Goal: Information Seeking & Learning: Learn about a topic

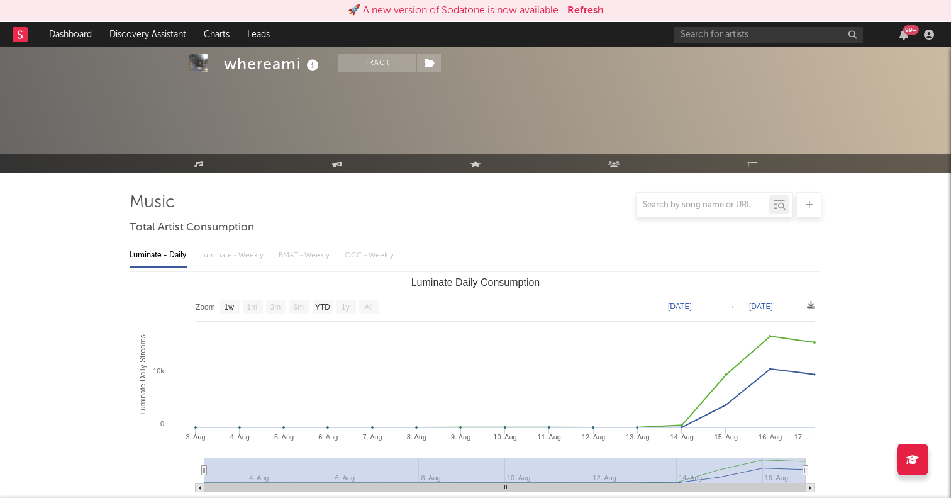
select select "1w"
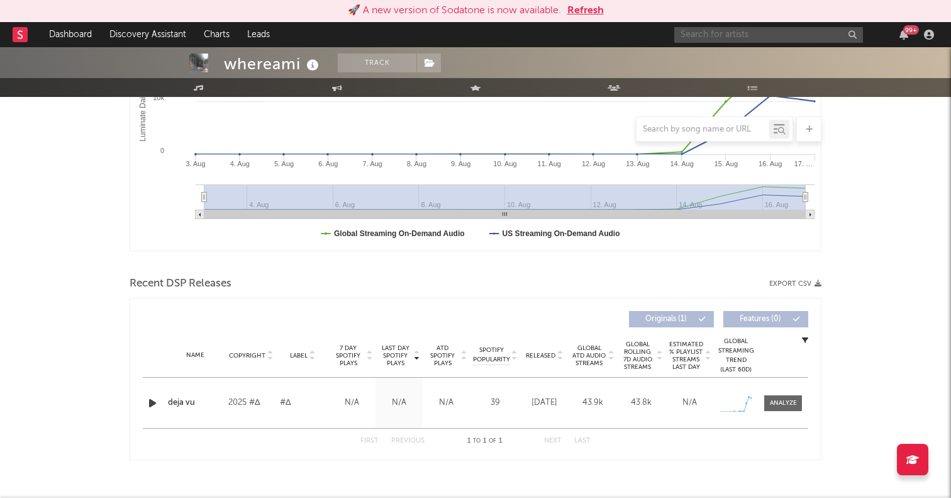
click at [766, 36] on input "text" at bounding box center [769, 35] width 189 height 16
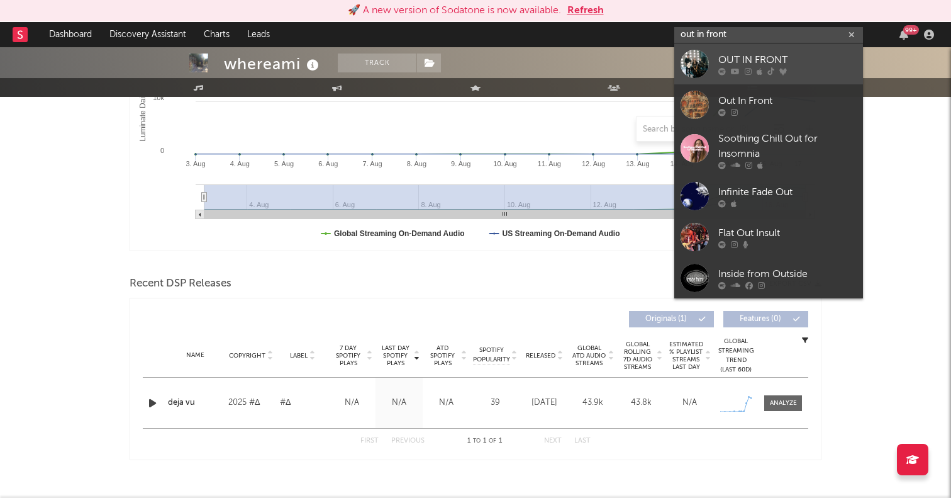
type input "out in front"
click at [685, 69] on div at bounding box center [695, 64] width 28 height 28
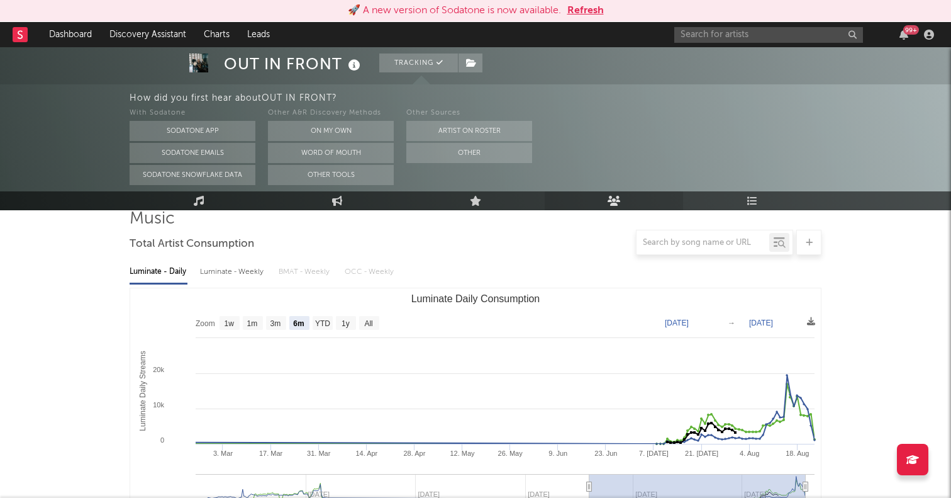
scroll to position [117, 0]
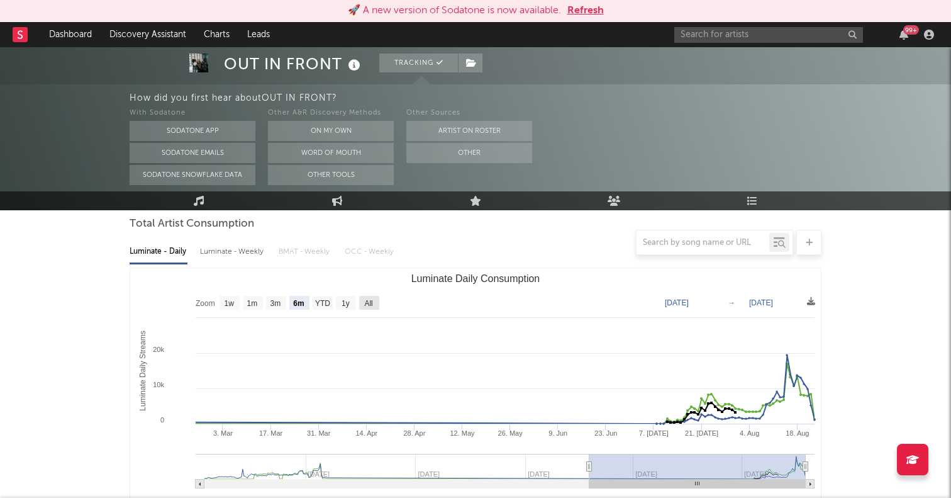
click at [368, 304] on text "All" at bounding box center [368, 303] width 8 height 9
select select "All"
type input "2024-04-07"
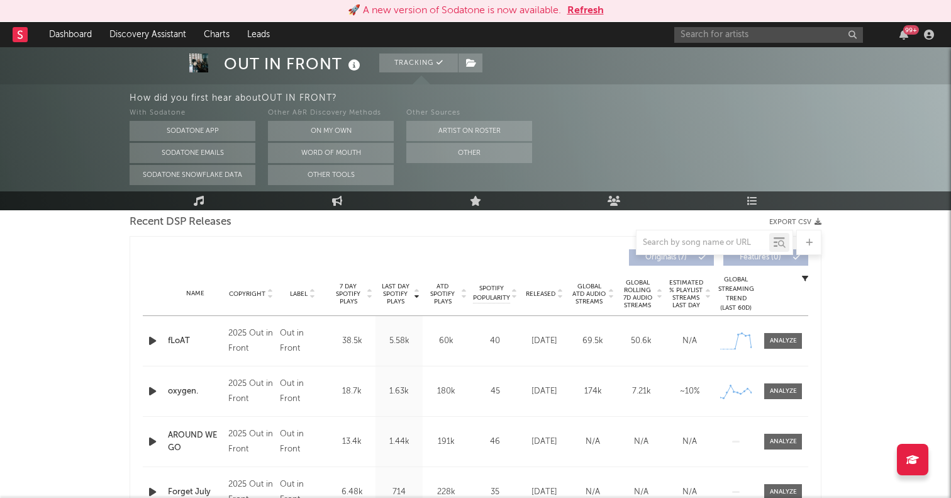
scroll to position [513, 0]
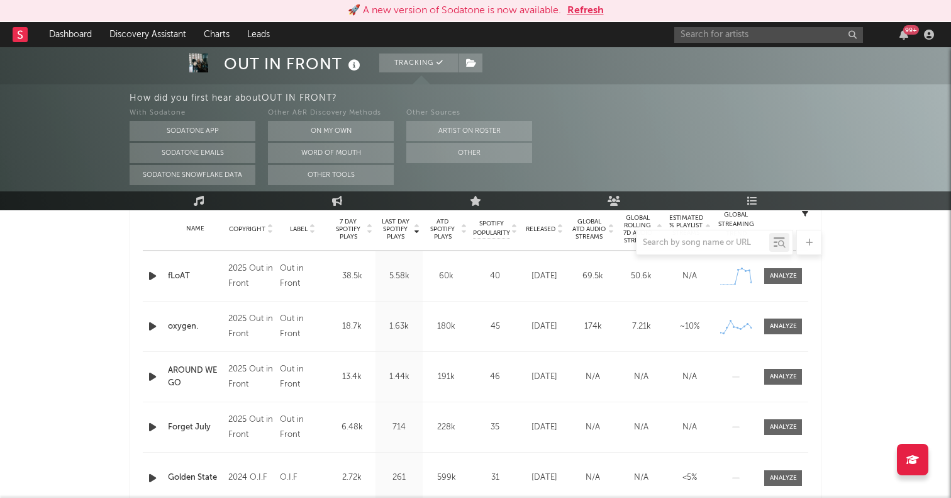
click at [150, 330] on icon "button" at bounding box center [152, 326] width 13 height 16
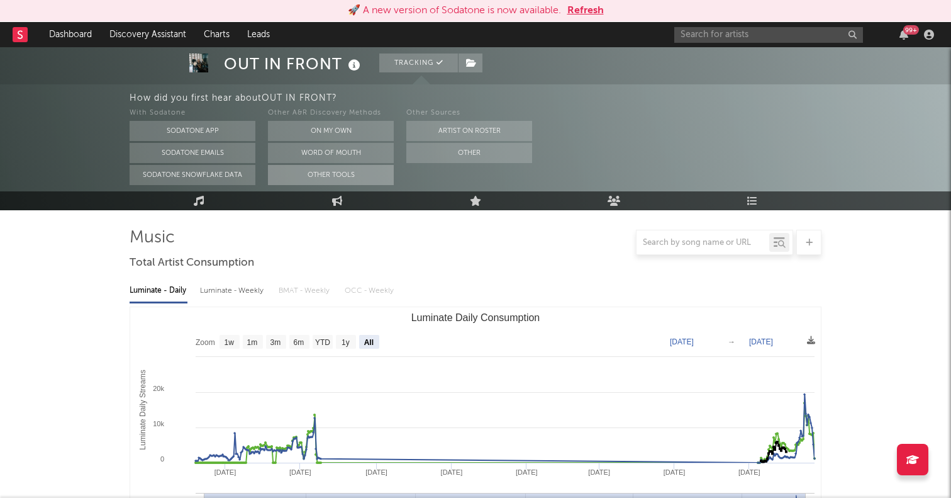
scroll to position [80, 0]
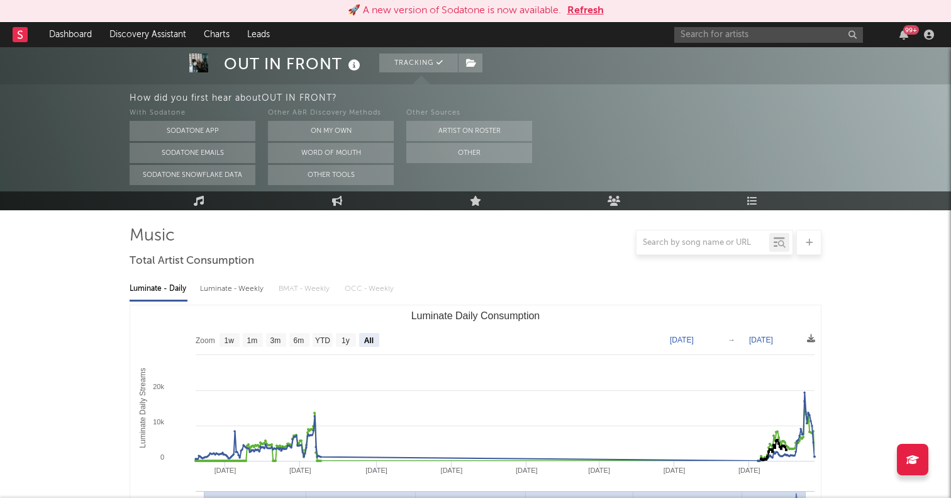
click at [506, 291] on div "Luminate - Daily Luminate - Weekly BMAT - Weekly OCC - Weekly" at bounding box center [476, 288] width 692 height 21
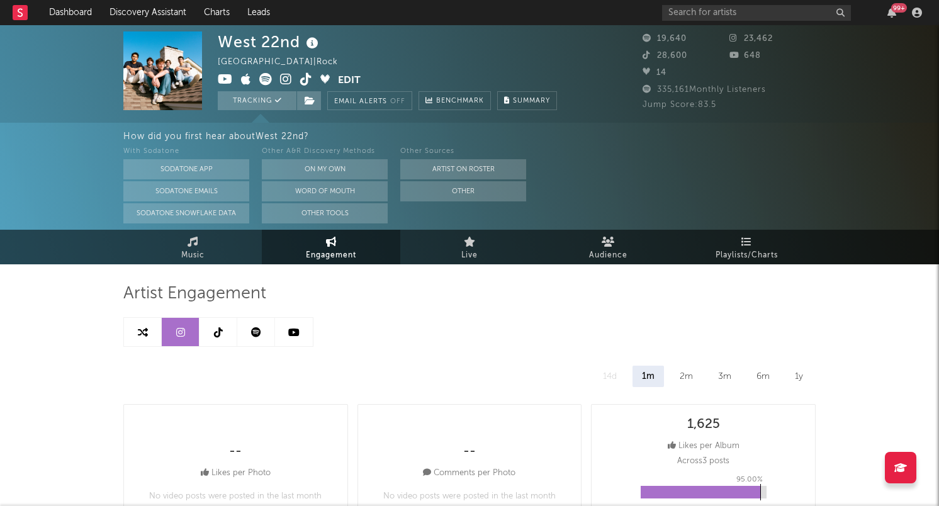
select select "6m"
click at [156, 4] on link "Discovery Assistant" at bounding box center [148, 12] width 94 height 25
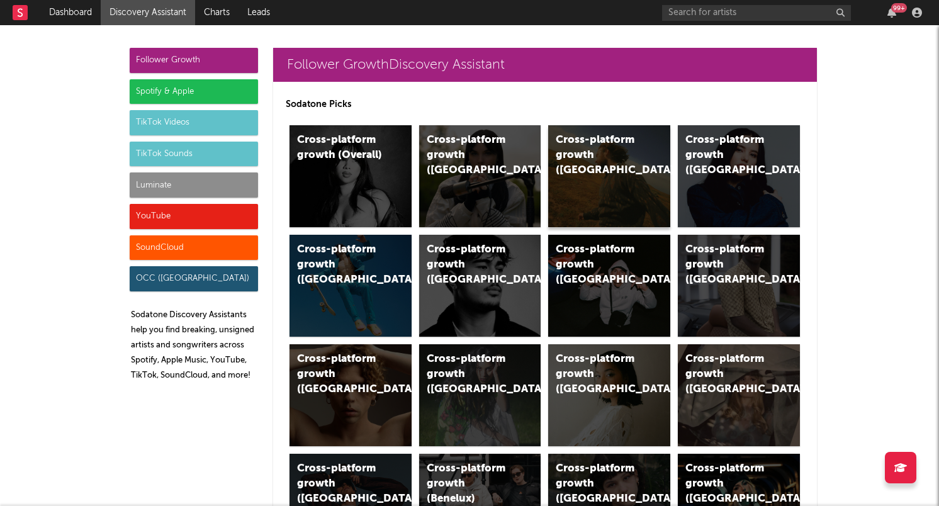
click at [606, 166] on div "Cross-platform growth ([GEOGRAPHIC_DATA])" at bounding box center [609, 176] width 122 height 102
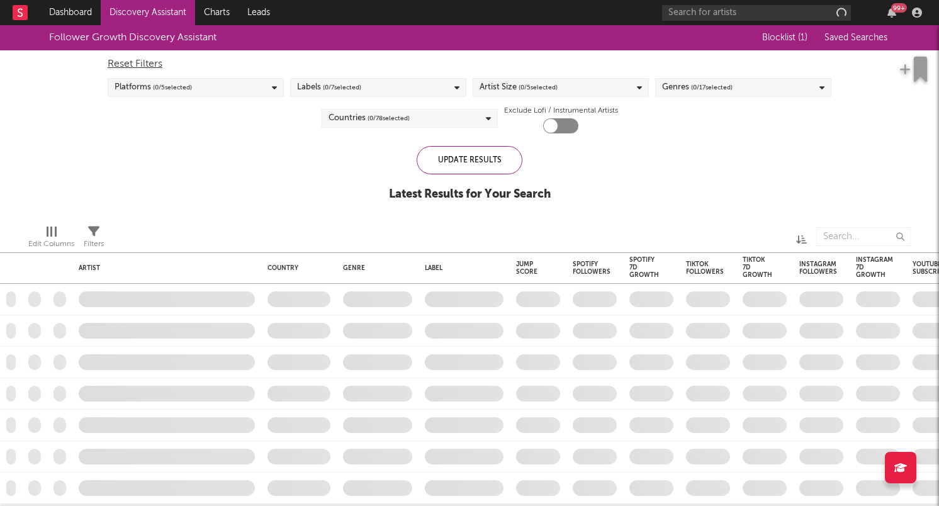
checkbox input "true"
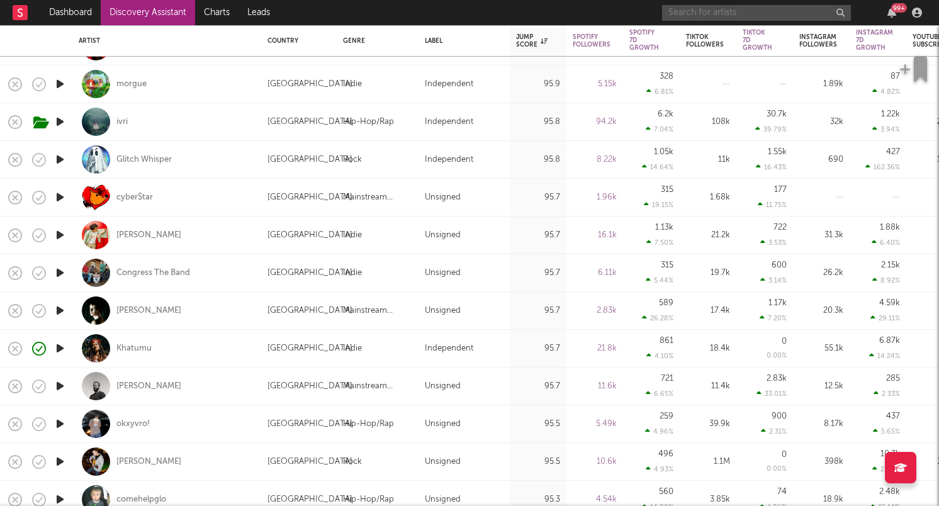
click at [710, 6] on input "text" at bounding box center [756, 13] width 189 height 16
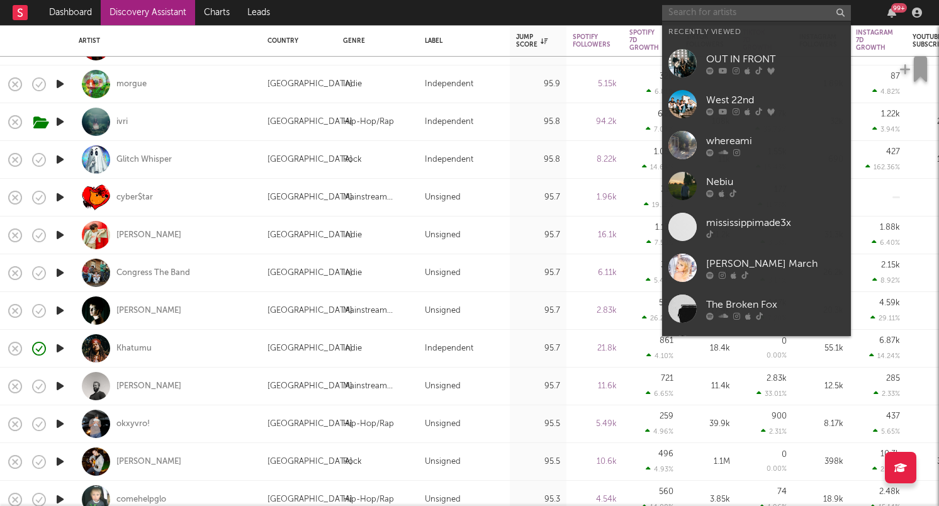
paste input "[URL][DOMAIN_NAME]"
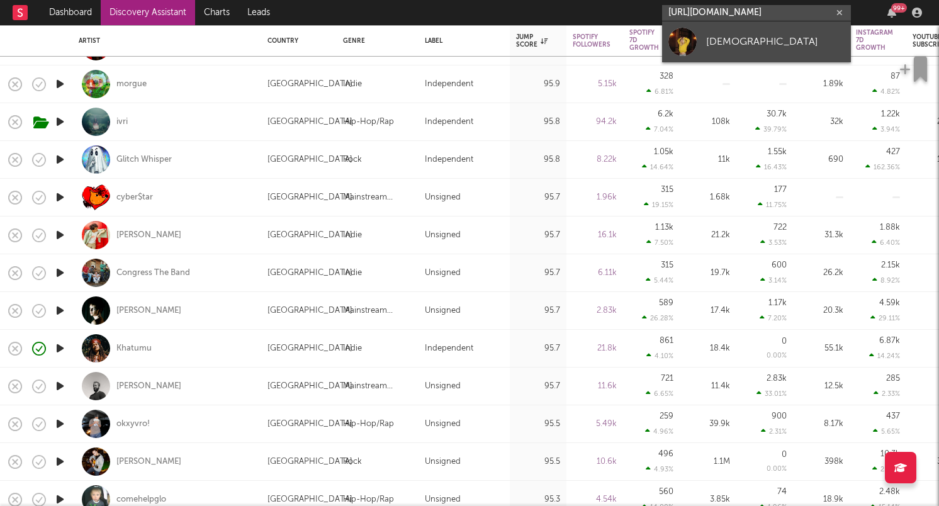
type input "[URL][DOMAIN_NAME]"
click at [686, 42] on div at bounding box center [682, 42] width 28 height 28
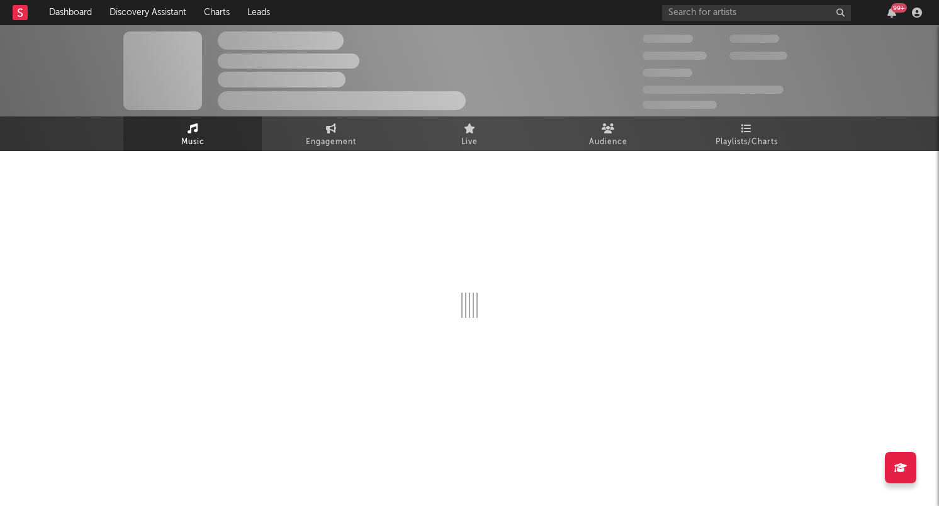
select select "1w"
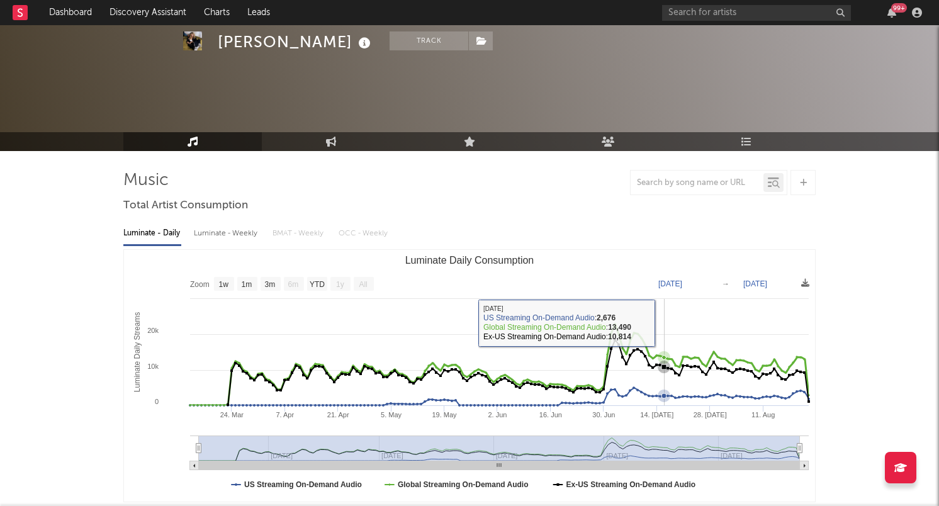
scroll to position [278, 0]
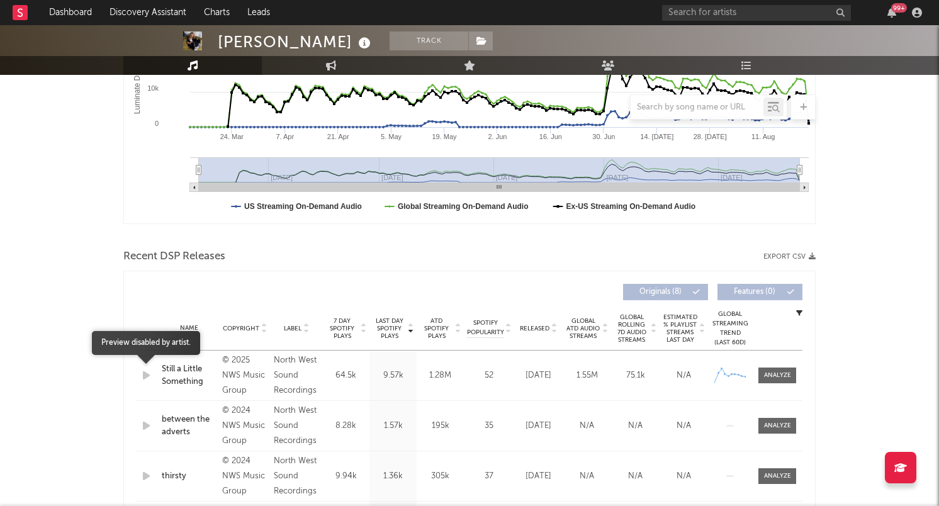
click at [147, 374] on icon "button" at bounding box center [146, 375] width 13 height 16
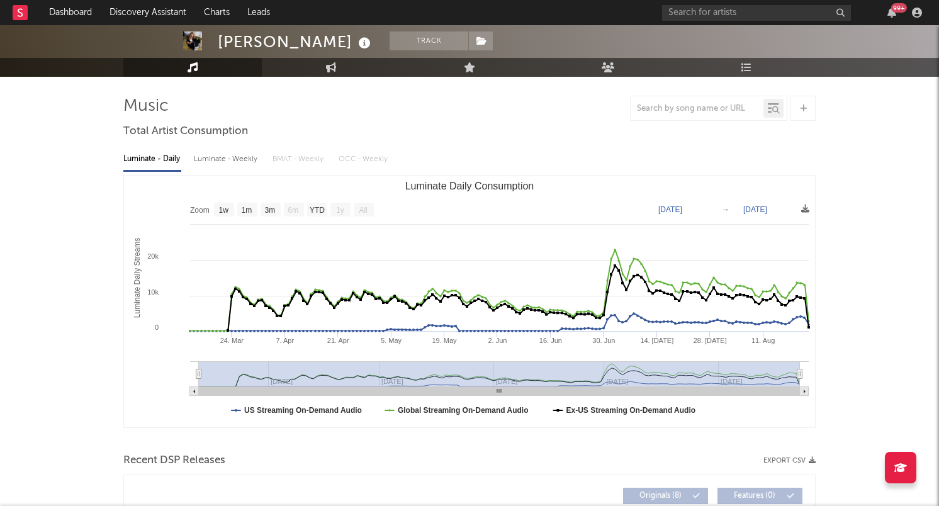
scroll to position [50, 0]
